Goal: Find specific page/section

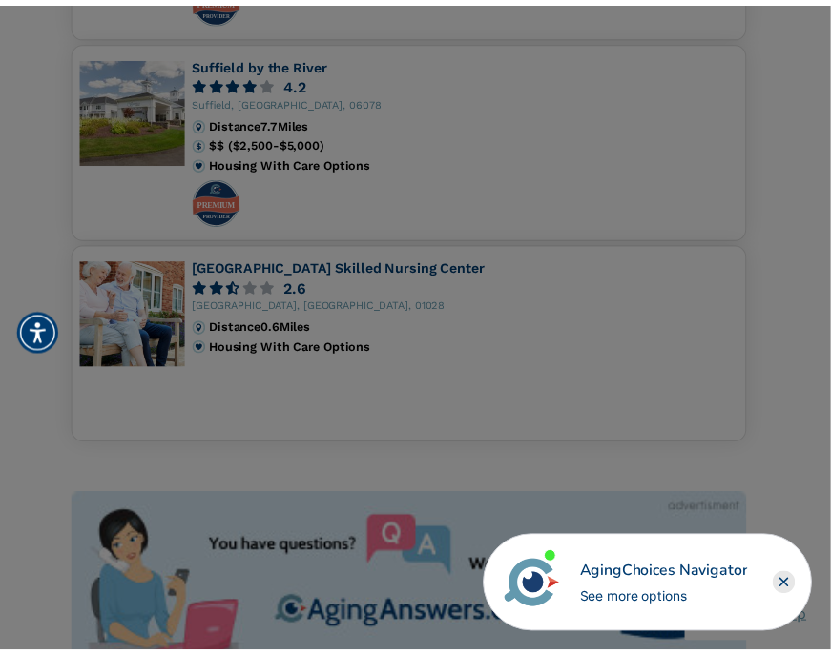
scroll to position [1622, 0]
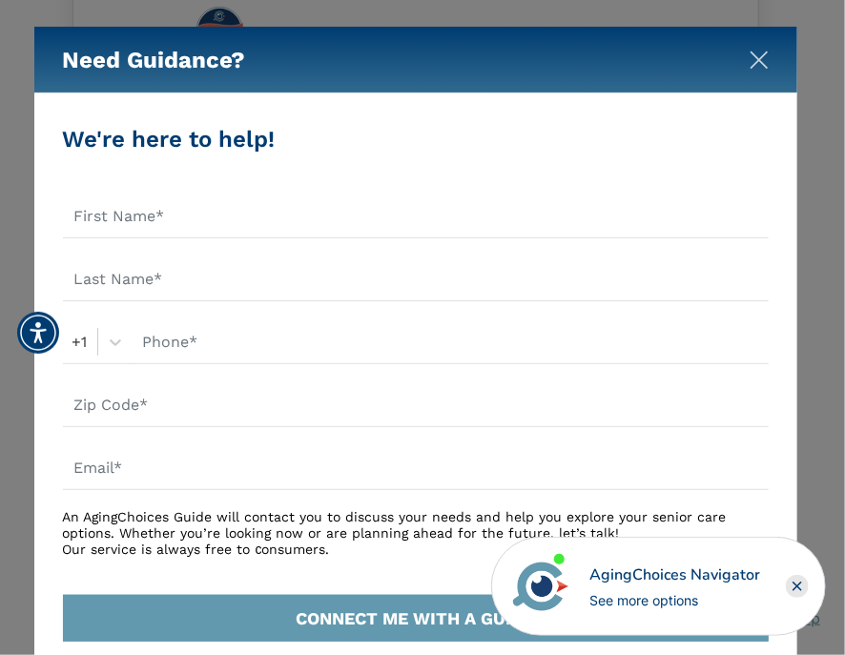
click at [759, 58] on img "Close" at bounding box center [759, 60] width 19 height 19
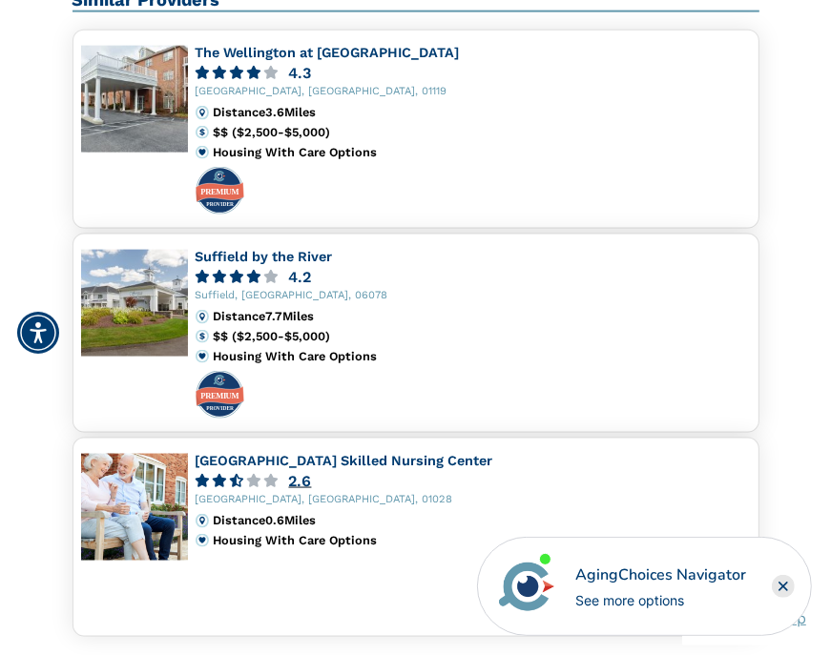
scroll to position [1335, 0]
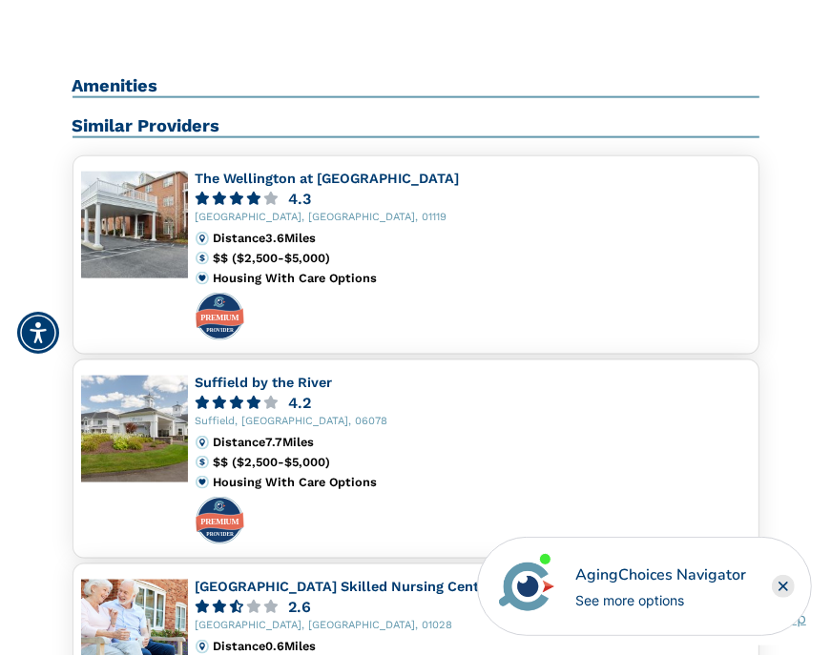
click at [156, 220] on img at bounding box center [134, 225] width 107 height 107
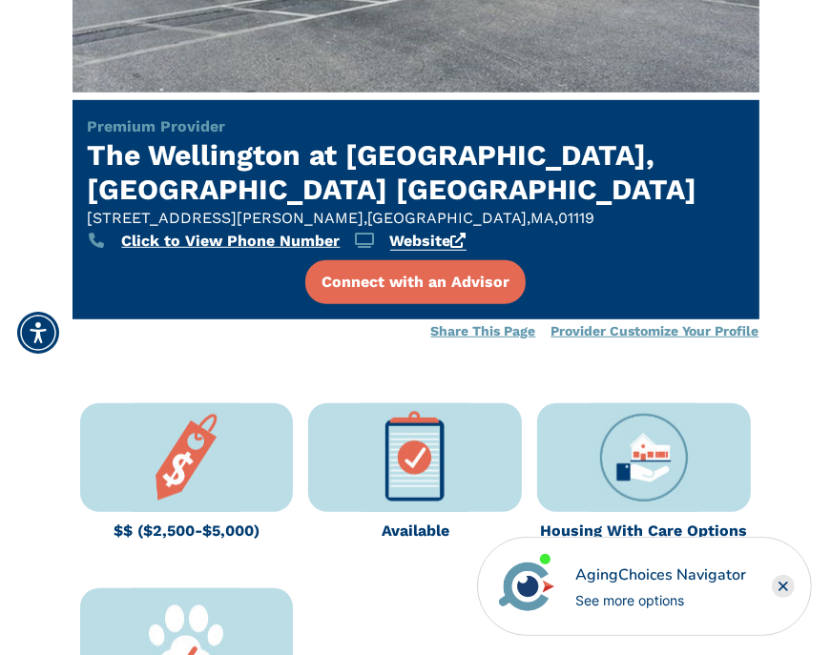
scroll to position [477, 0]
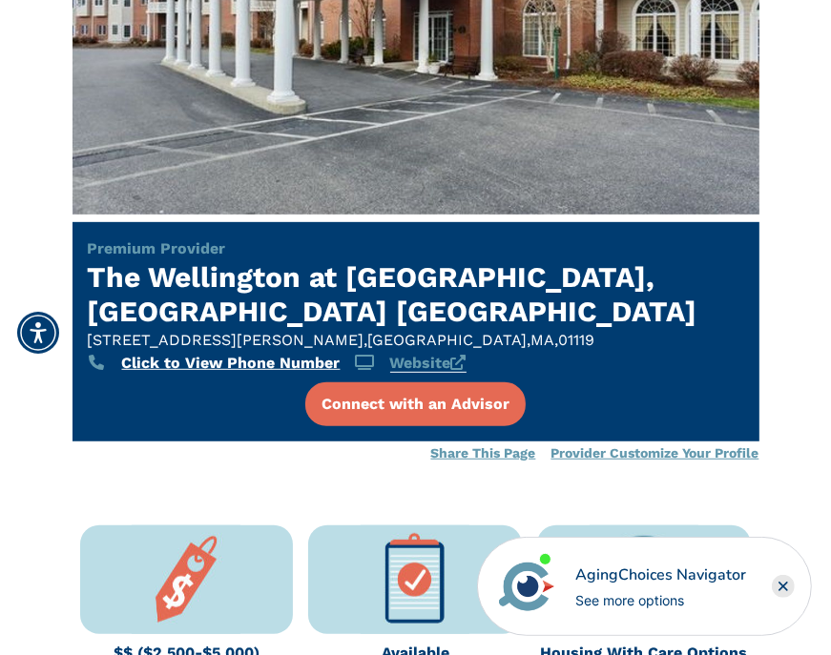
click at [428, 354] on link "Website" at bounding box center [428, 363] width 76 height 19
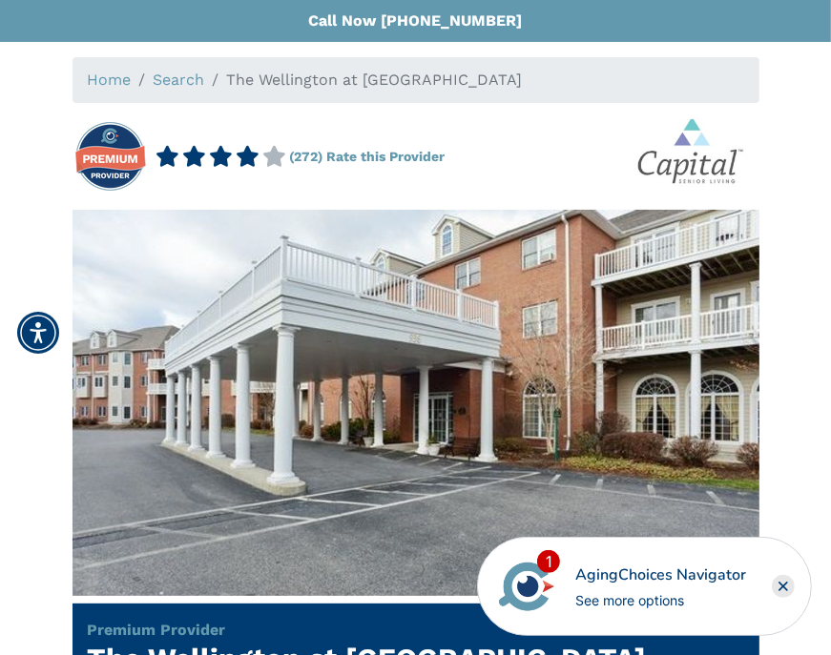
scroll to position [0, 0]
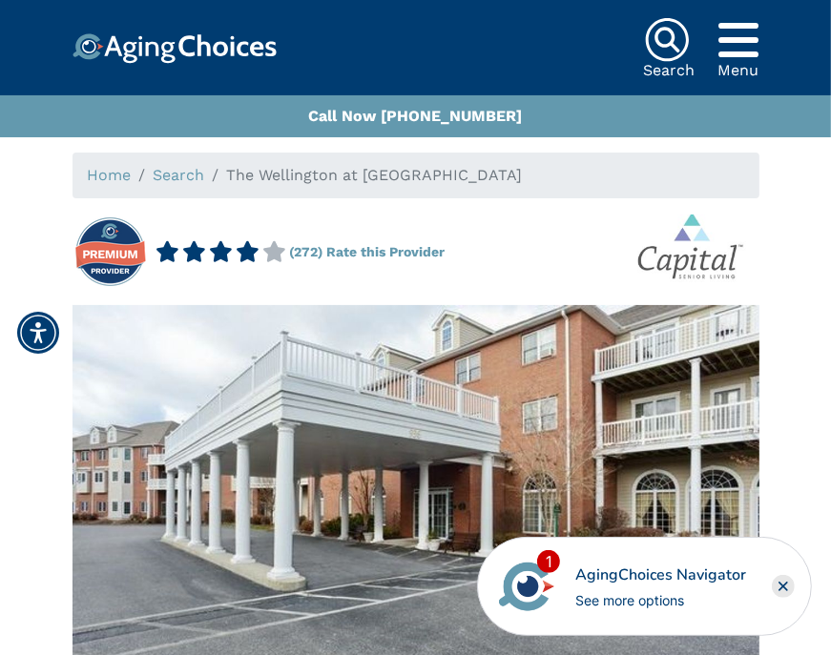
click at [735, 34] on icon "Popover trigger" at bounding box center [739, 40] width 40 height 46
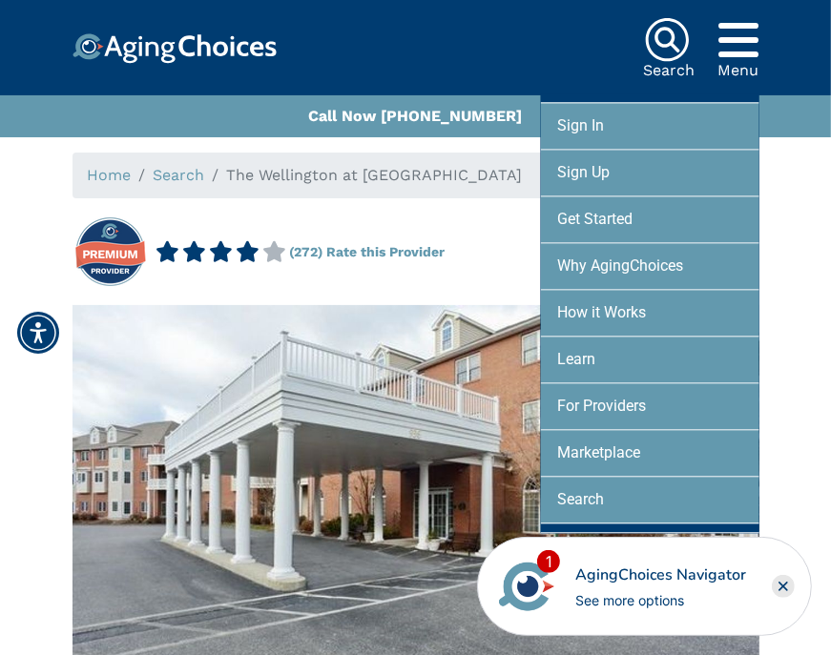
click at [743, 35] on icon "Popover trigger" at bounding box center [739, 40] width 40 height 46
